Goal: Ask a question: Seek information or help from site administrators or community

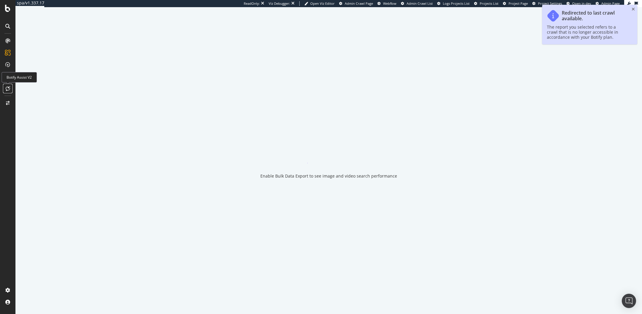
click at [7, 86] on icon at bounding box center [8, 88] width 4 height 5
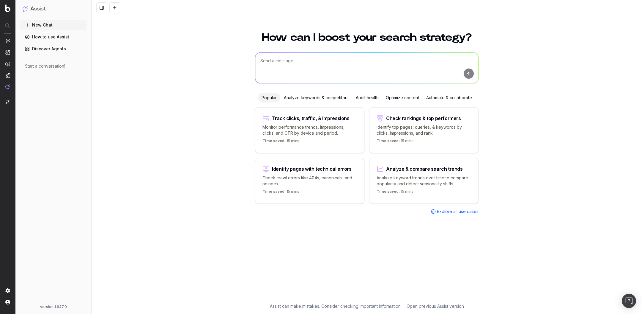
click at [310, 69] on textarea at bounding box center [367, 68] width 223 height 30
click at [292, 62] on textarea "To enrich screen reader interactions, please activate Accessibility in Grammarl…" at bounding box center [367, 68] width 223 height 30
type textarea "Can you help me create FAQs for my product pages ?"
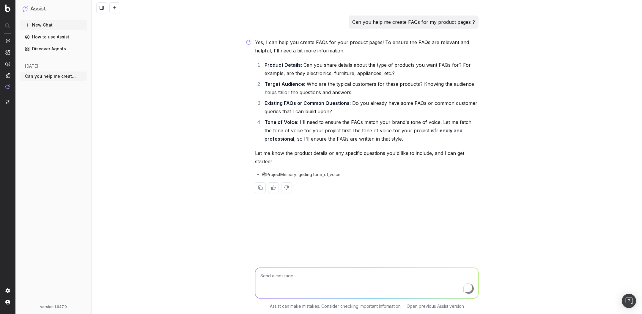
click at [285, 282] on textarea "To enrich screen reader interactions, please activate Accessibility in Grammarl…" at bounding box center [367, 282] width 223 height 30
paste textarea "[URL][DOMAIN_NAME]"
click at [273, 288] on textarea "[URL][DOMAIN_NAME]" at bounding box center [367, 282] width 223 height 30
paste textarea "[URL][DOMAIN_NAME]"
click at [260, 272] on textarea "https://www.harveynorman.com.sg/smart-tech-and-phones/phones-and-phablets/mobil…" at bounding box center [367, 280] width 223 height 33
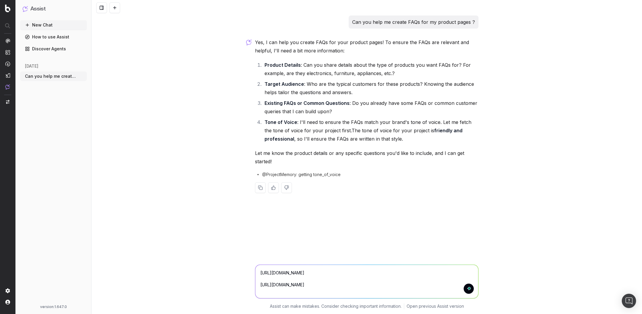
click at [446, 289] on textarea "https://www.harveynorman.com.sg/smart-tech-and-phones/phones-and-phablets/mobil…" at bounding box center [367, 280] width 223 height 33
click at [261, 272] on textarea "https://www.harveynorman.com.sg/smart-tech-and-phones/phones-and-phablets/mobil…" at bounding box center [367, 280] width 223 height 33
type textarea "Can you generate FAQ's for these two pages: https://www.harveynorman.com.sg/sma…"
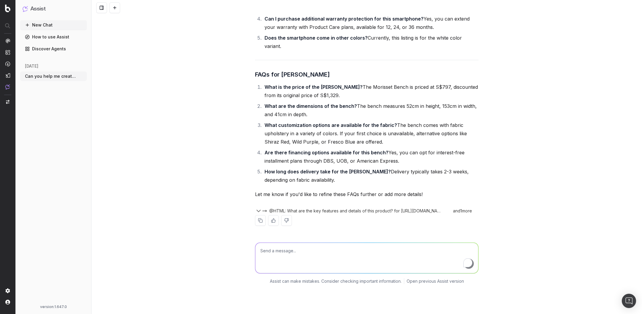
scroll to position [527, 0]
type textarea "How many PDP's would you be able to create FAQ's for at once?"
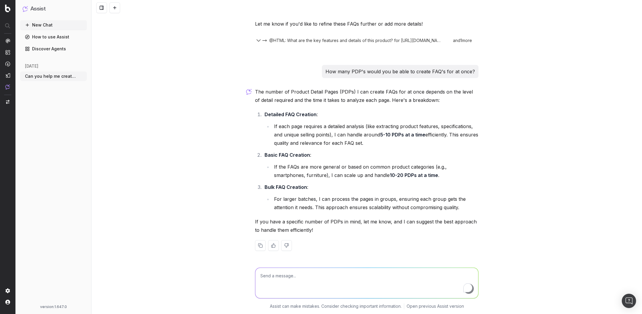
scroll to position [722, 0]
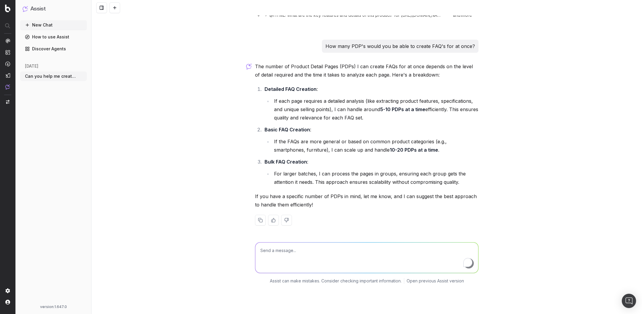
drag, startPoint x: 358, startPoint y: 134, endPoint x: 448, endPoint y: 146, distance: 90.6
click at [448, 122] on li "If each page requires a detailed analysis (like extracting product features, sp…" at bounding box center [375, 109] width 206 height 25
click at [297, 272] on textarea "To enrich screen reader interactions, please activate Accessibility in Grammarl…" at bounding box center [367, 257] width 223 height 30
click at [292, 272] on textarea "To enrich screen reader interactions, please activate Accessibility in Grammarl…" at bounding box center [367, 257] width 223 height 30
click at [300, 272] on textarea "Can you isolate my benches product pages and create" at bounding box center [367, 257] width 223 height 30
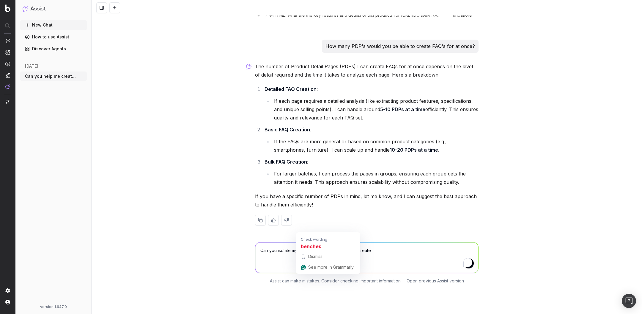
click at [318, 272] on textarea "Can you isolate my "benches product pages and create" at bounding box center [367, 257] width 223 height 30
click at [382, 272] on textarea "Can you isolate my "benches" product pages and create" at bounding box center [367, 257] width 223 height 30
type textarea "Can you isolate my "benches" product pages and create FAQs for all of them at o…"
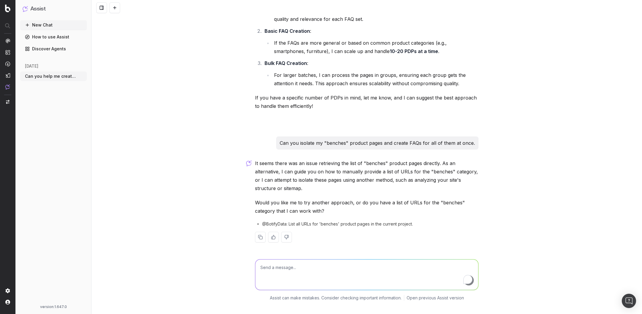
scroll to position [838, 0]
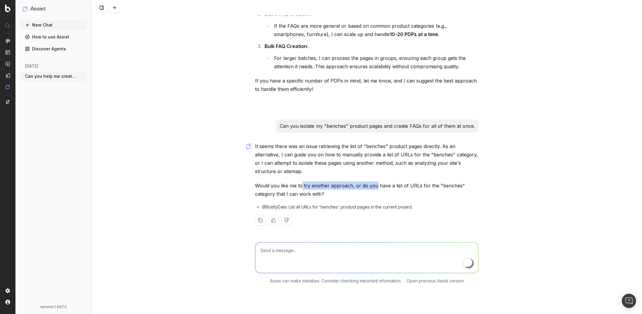
drag, startPoint x: 302, startPoint y: 214, endPoint x: 376, endPoint y: 216, distance: 74.7
click at [376, 198] on p "Would you like me to try another approach, or do you have a list of URLs for th…" at bounding box center [367, 189] width 224 height 17
click at [332, 272] on textarea "To enrich screen reader interactions, please activate Accessibility in Grammarl…" at bounding box center [367, 257] width 223 height 30
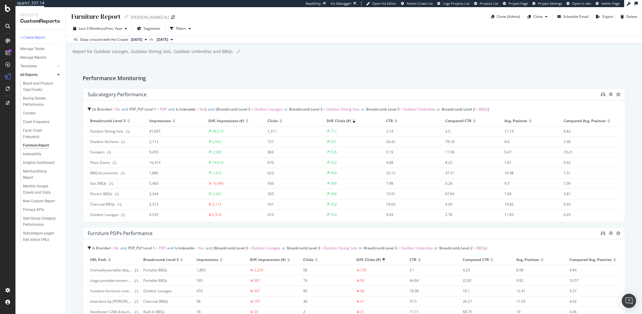
scroll to position [50, 0]
click at [34, 67] on div "SiteCrawler" at bounding box center [32, 67] width 21 height 6
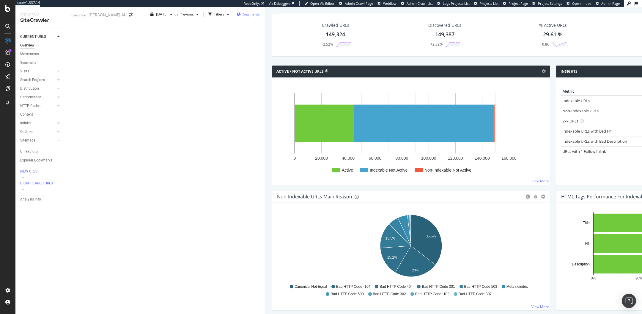
click at [243, 17] on span "Segments" at bounding box center [251, 14] width 17 height 5
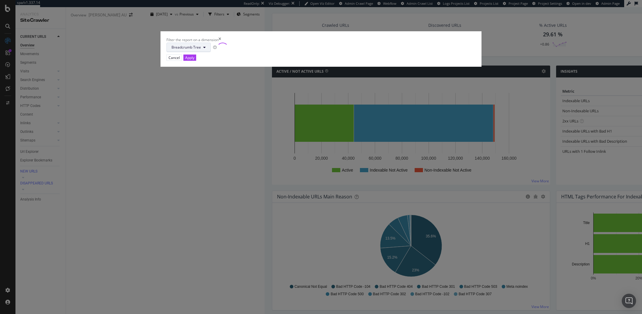
click at [201, 50] on span "Breadcrumb Tree" at bounding box center [186, 47] width 29 height 5
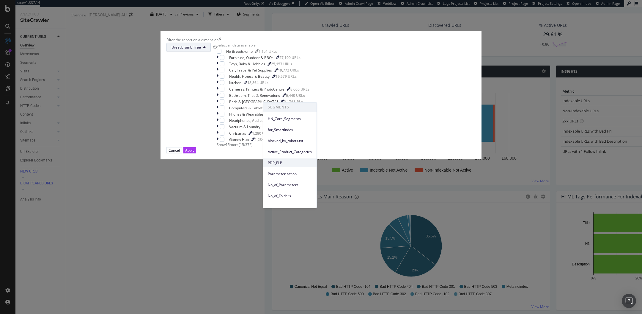
click at [284, 160] on span "PDP_PLP" at bounding box center [290, 162] width 44 height 5
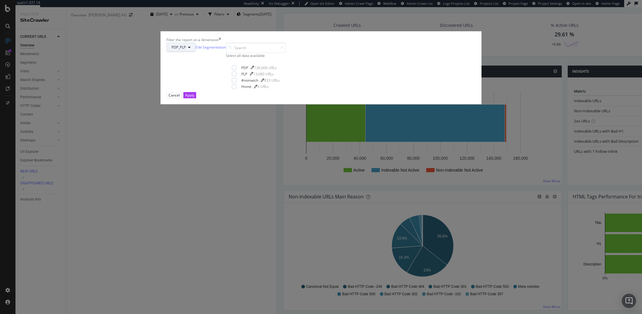
click at [279, 53] on input "modal" at bounding box center [256, 48] width 60 height 10
click at [237, 70] on div "modal" at bounding box center [234, 67] width 5 height 5
click at [195, 98] on div "Apply" at bounding box center [189, 95] width 9 height 5
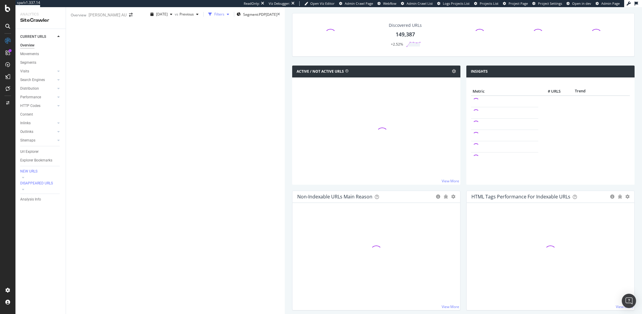
click at [214, 17] on div "Filters" at bounding box center [219, 14] width 10 height 5
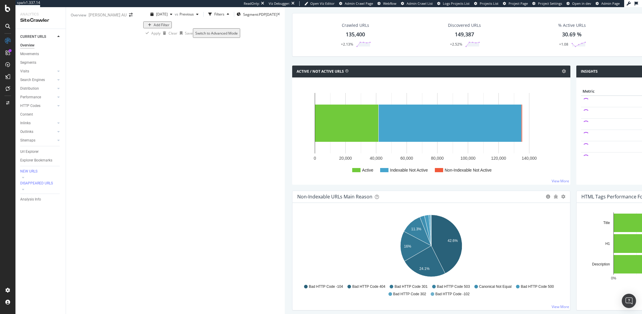
click at [187, 28] on div "Add Filter" at bounding box center [214, 24] width 142 height 7
click at [206, 19] on div "Filters" at bounding box center [219, 14] width 26 height 9
click at [154, 27] on div "Add Filter" at bounding box center [162, 24] width 16 height 5
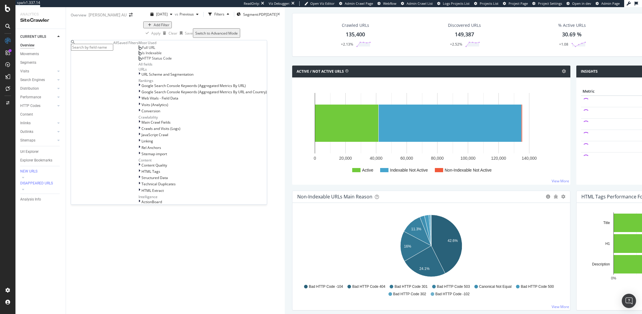
click at [113, 46] on input "text" at bounding box center [92, 47] width 42 height 7
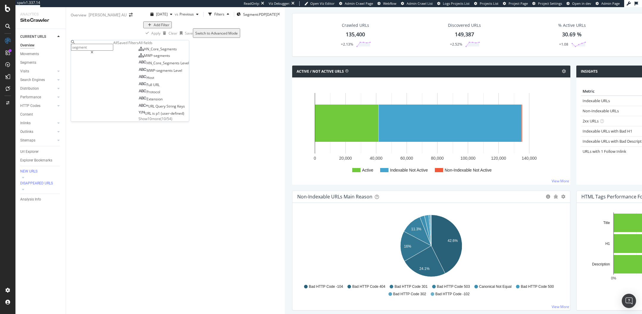
click at [101, 46] on input "segment" at bounding box center [92, 47] width 42 height 7
type input "breadcrumb"
click at [166, 73] on span "Tree" at bounding box center [170, 70] width 8 height 5
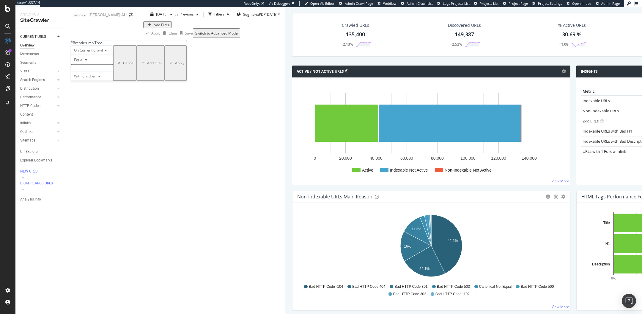
click at [97, 71] on input "text" at bounding box center [92, 67] width 42 height 7
click at [91, 79] on span "With Children" at bounding box center [85, 76] width 22 height 5
click at [87, 64] on div "Equal" at bounding box center [92, 60] width 42 height 10
click at [82, 70] on span "Equal" at bounding box center [77, 67] width 9 height 5
click at [100, 78] on icon at bounding box center [98, 77] width 4 height 4
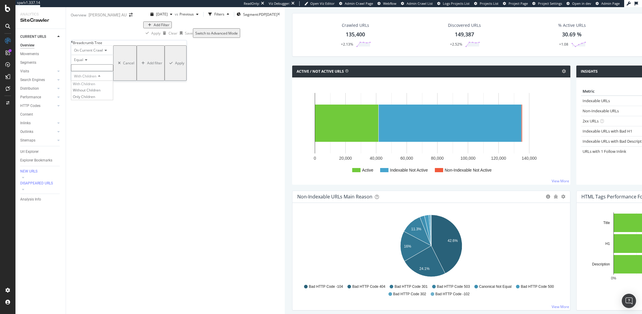
click at [109, 64] on div "Equal" at bounding box center [92, 60] width 42 height 10
click at [113, 64] on div "Equal" at bounding box center [92, 60] width 42 height 10
click at [75, 45] on div "Breadcrumb Tree" at bounding box center [129, 42] width 116 height 5
click at [73, 44] on icon at bounding box center [72, 42] width 2 height 4
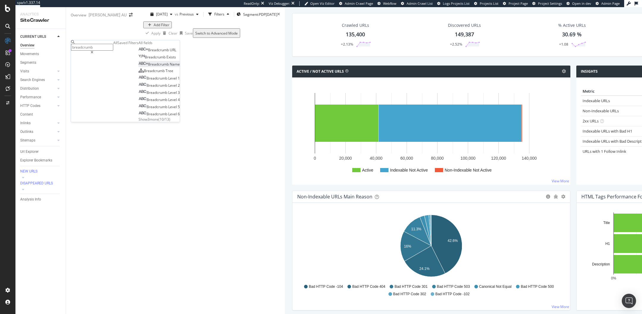
click at [148, 67] on span "Breadcrumb" at bounding box center [159, 64] width 22 height 5
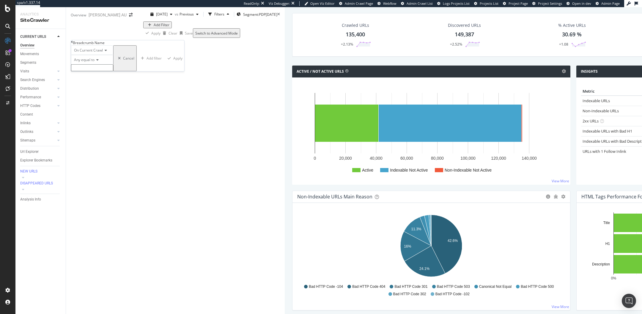
click at [100, 71] on input "text" at bounding box center [92, 67] width 42 height 7
click at [73, 44] on icon at bounding box center [72, 42] width 2 height 4
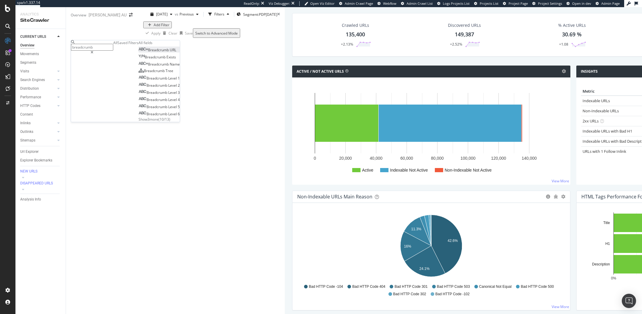
click at [139, 52] on div "Breadcrumb URL" at bounding box center [158, 49] width 38 height 5
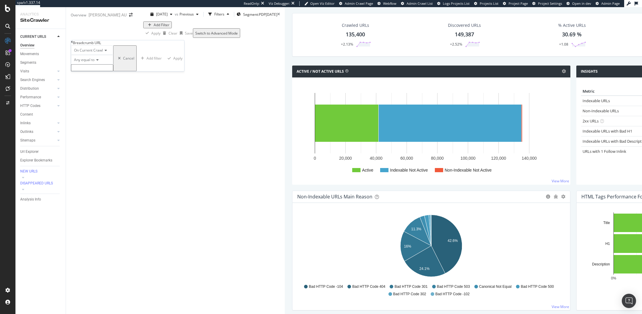
click at [95, 71] on input "text" at bounding box center [92, 67] width 42 height 7
click at [73, 44] on icon at bounding box center [72, 42] width 2 height 4
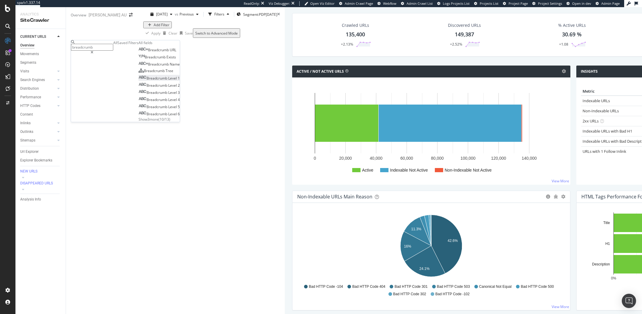
click at [168, 81] on span "Level" at bounding box center [173, 78] width 10 height 5
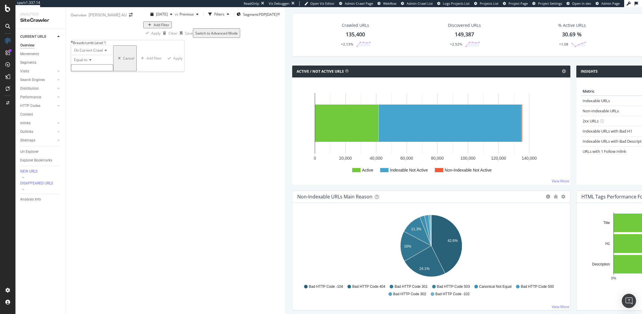
click at [93, 71] on input "text" at bounding box center [92, 67] width 42 height 7
click at [87, 62] on span "Equal to" at bounding box center [80, 59] width 13 height 5
click at [86, 70] on span "Equal to" at bounding box center [79, 67] width 13 height 5
click at [87, 71] on div "On Current Crawl Equal to Cancel Add filter Apply" at bounding box center [127, 58] width 113 height 26
click at [123, 61] on div "Cancel" at bounding box center [128, 58] width 11 height 5
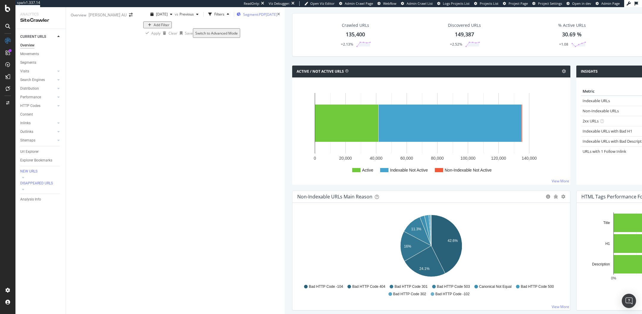
click at [243, 17] on span "Segment: PDP" at bounding box center [254, 14] width 23 height 5
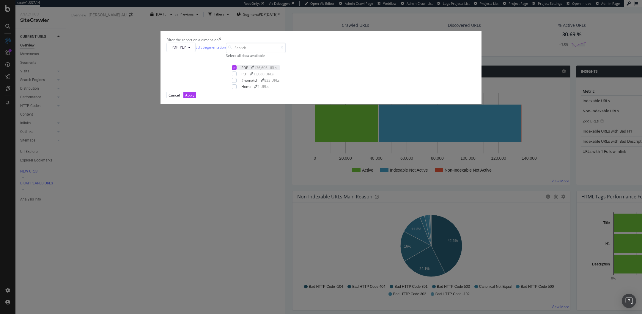
click at [236, 69] on icon "modal" at bounding box center [234, 67] width 3 height 3
click at [275, 92] on div "Select all data available PDP 136,606 URLs PLP 13,080 URLs #nomatch 833 URLs Ho…" at bounding box center [256, 68] width 60 height 50
click at [186, 50] on span "PDP_PLP" at bounding box center [179, 47] width 14 height 5
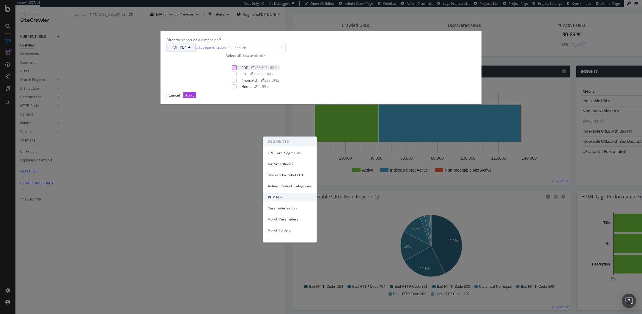
scroll to position [59, 0]
click at [283, 239] on div "SEGMENTS HN_Core_Segments for_SmartIndex blocked_by_robots.txt Active_Product_C…" at bounding box center [290, 189] width 54 height 106
click at [279, 236] on span "Breadcrumb Tree" at bounding box center [290, 235] width 44 height 5
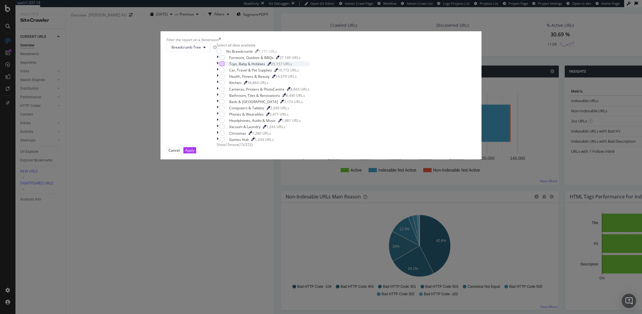
click at [225, 66] on div "modal" at bounding box center [222, 63] width 5 height 5
click at [195, 153] on div "Apply" at bounding box center [189, 150] width 9 height 5
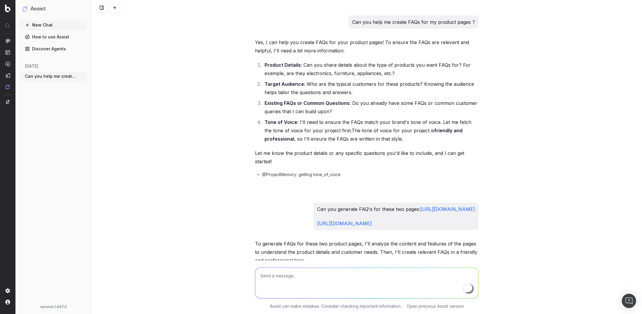
scroll to position [838, 0]
